Goal: Task Accomplishment & Management: Use online tool/utility

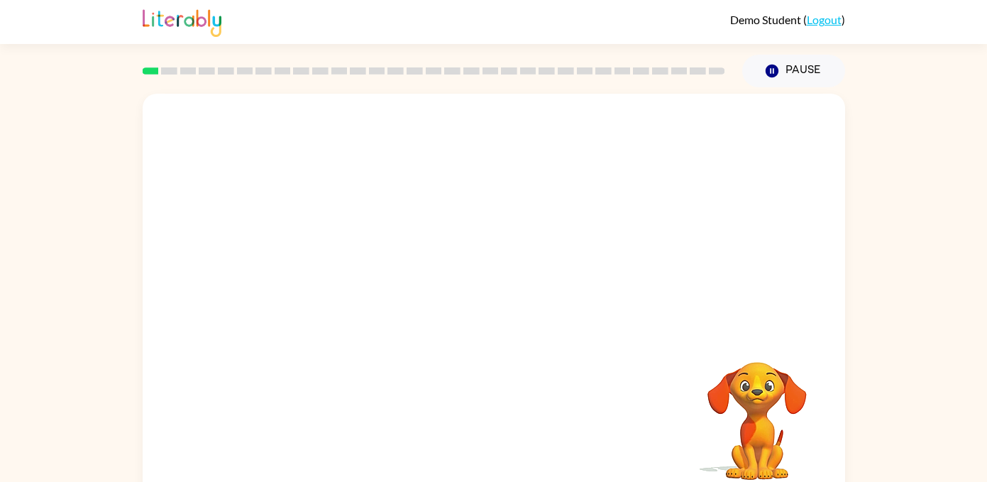
scroll to position [17, 0]
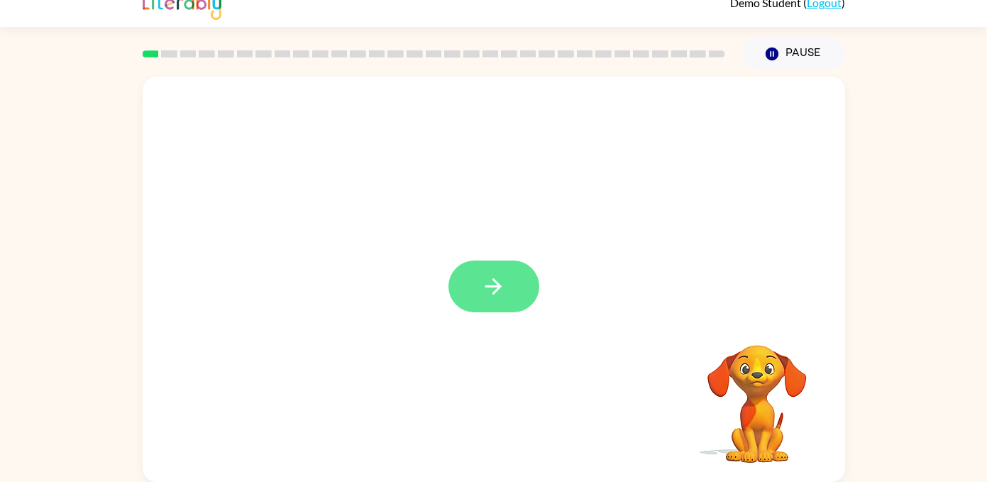
click at [500, 289] on icon "button" at bounding box center [493, 286] width 25 height 25
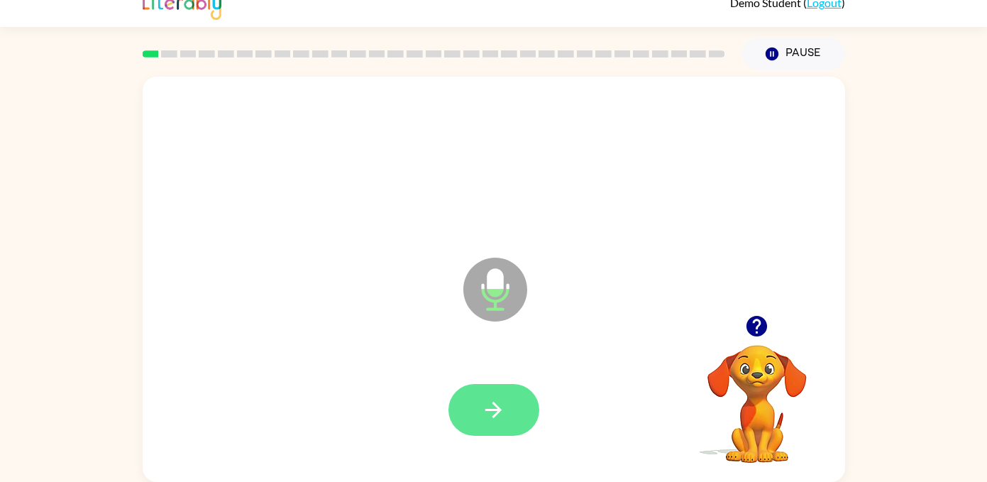
click at [498, 421] on icon "button" at bounding box center [493, 409] width 25 height 25
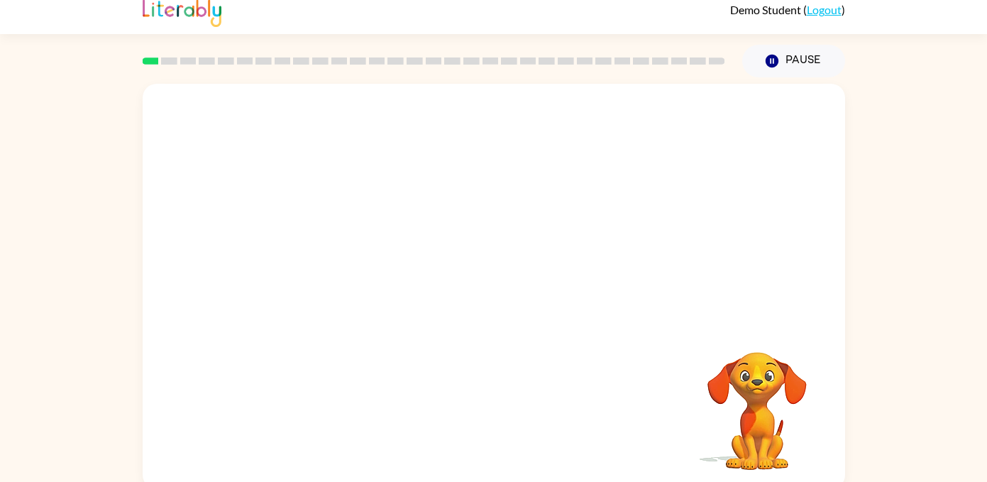
scroll to position [0, 0]
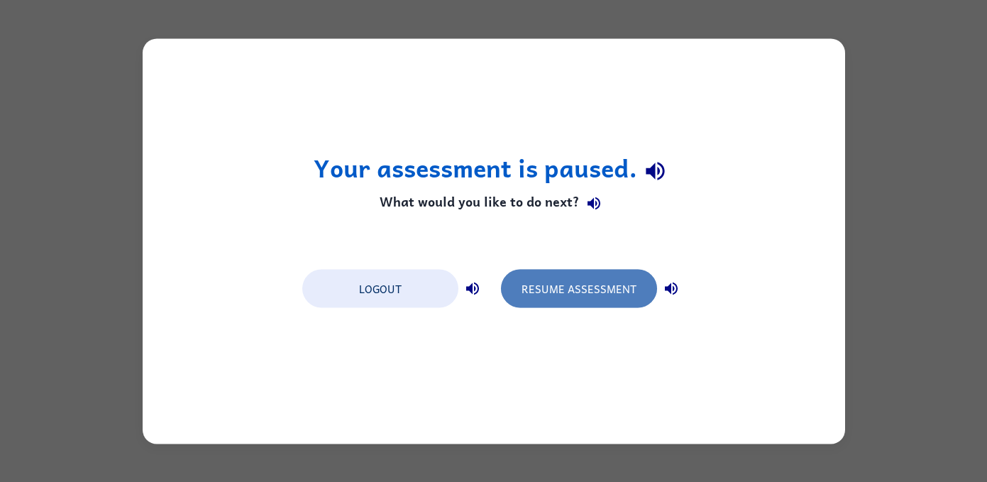
click at [542, 295] on button "Resume Assessment" at bounding box center [579, 288] width 156 height 38
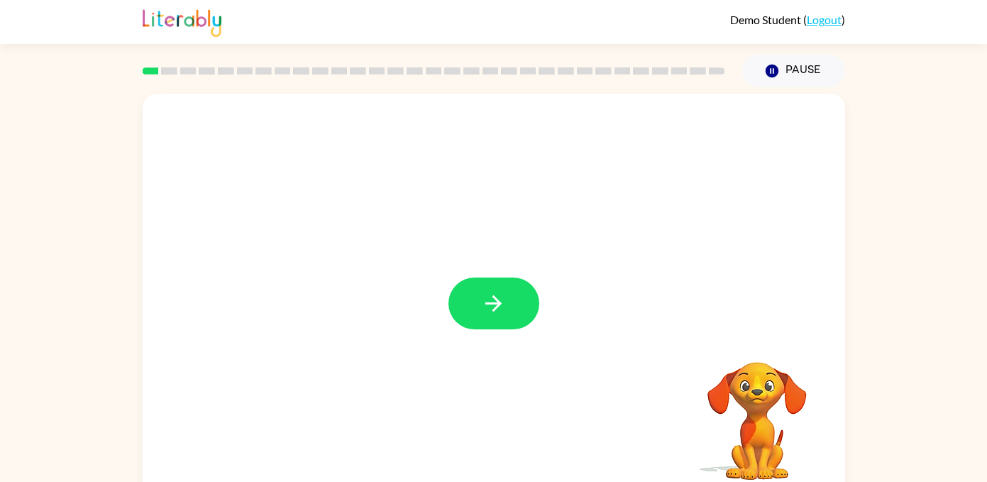
click at [493, 305] on icon "button" at bounding box center [493, 303] width 25 height 25
click at [493, 305] on div at bounding box center [494, 296] width 703 height 405
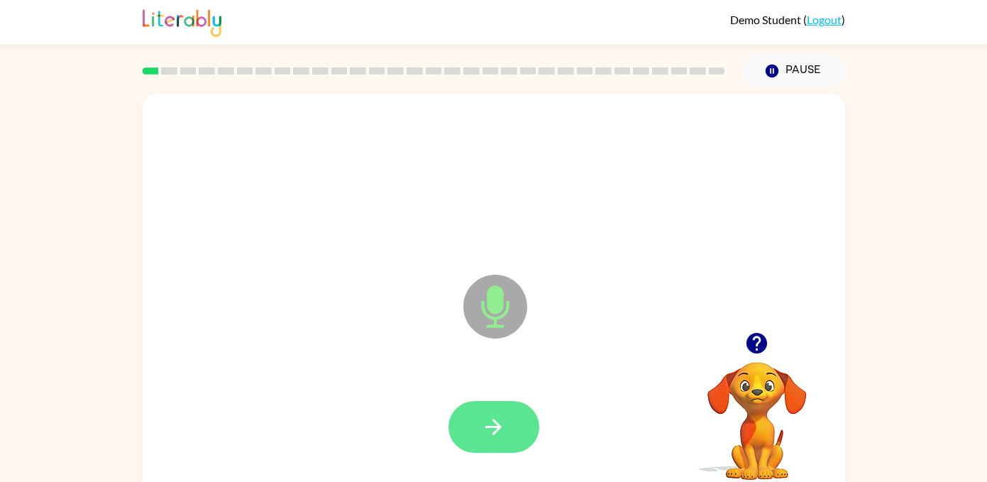
click at [485, 414] on icon "button" at bounding box center [493, 426] width 25 height 25
click at [494, 419] on icon "button" at bounding box center [493, 427] width 16 height 16
click at [491, 414] on icon "button" at bounding box center [493, 426] width 25 height 25
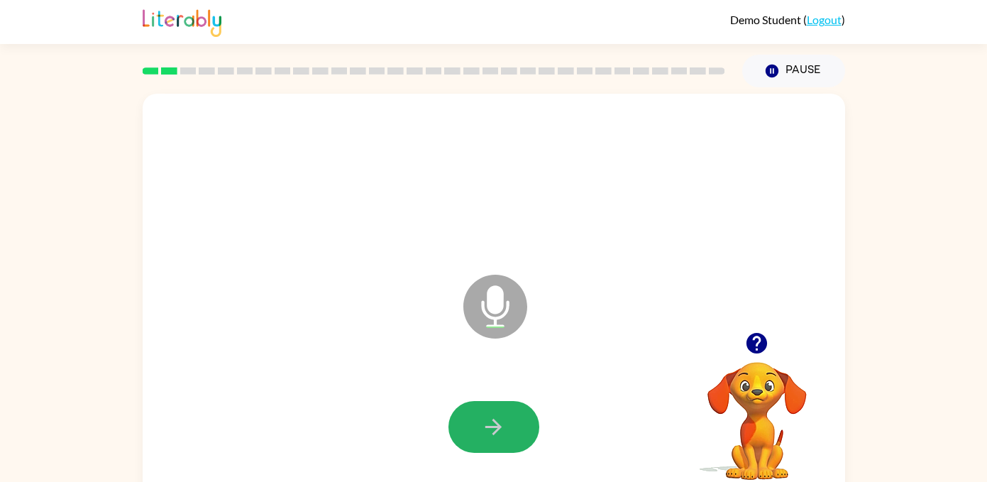
click at [491, 414] on icon "button" at bounding box center [493, 426] width 25 height 25
click at [491, 418] on icon "button" at bounding box center [493, 426] width 25 height 25
click at [492, 412] on button "button" at bounding box center [494, 427] width 91 height 52
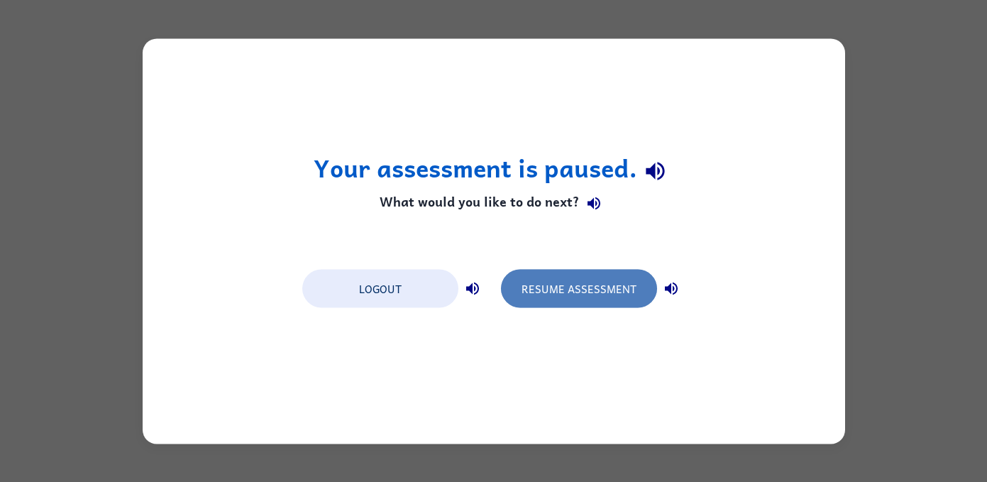
click at [545, 285] on button "Resume Assessment" at bounding box center [579, 288] width 156 height 38
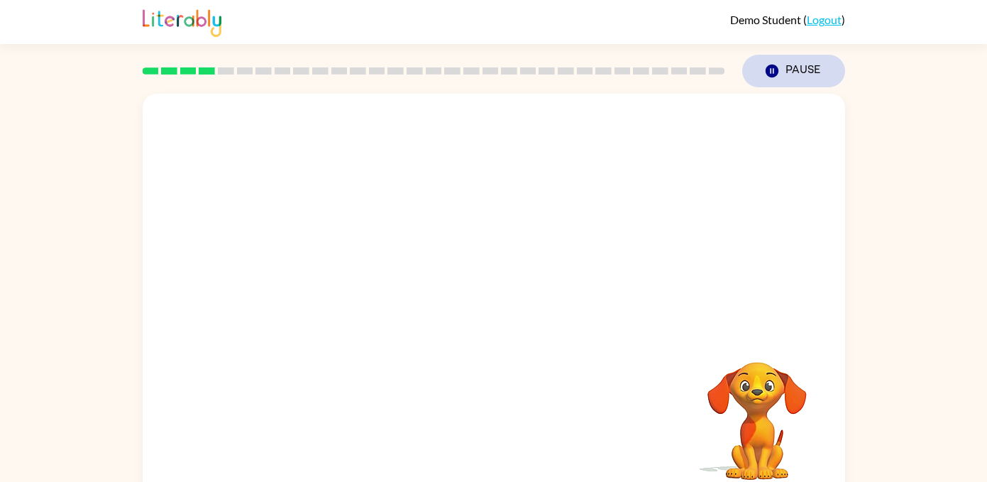
click at [790, 60] on button "Pause Pause" at bounding box center [793, 71] width 103 height 33
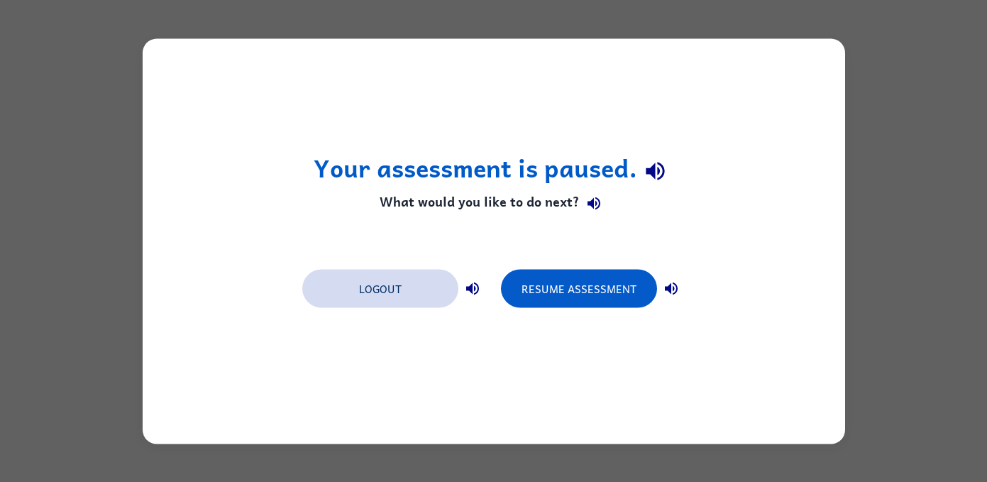
click at [446, 290] on button "Logout" at bounding box center [380, 288] width 156 height 38
